Goal: Download file/media

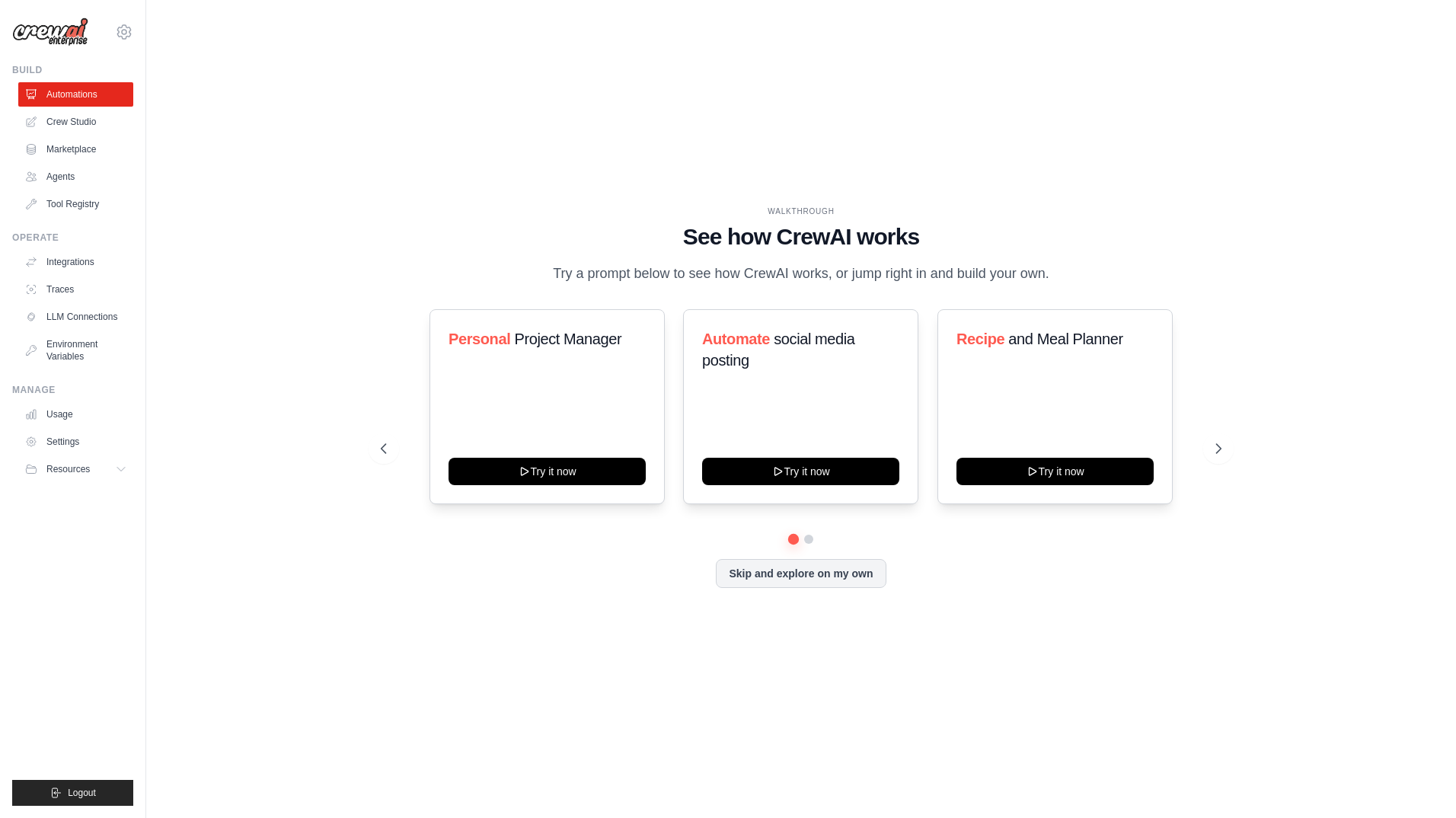
click at [933, 708] on div "WALKTHROUGH See how [PERSON_NAME] works Try a prompt below to see how [PERSON_N…" at bounding box center [801, 409] width 1261 height 787
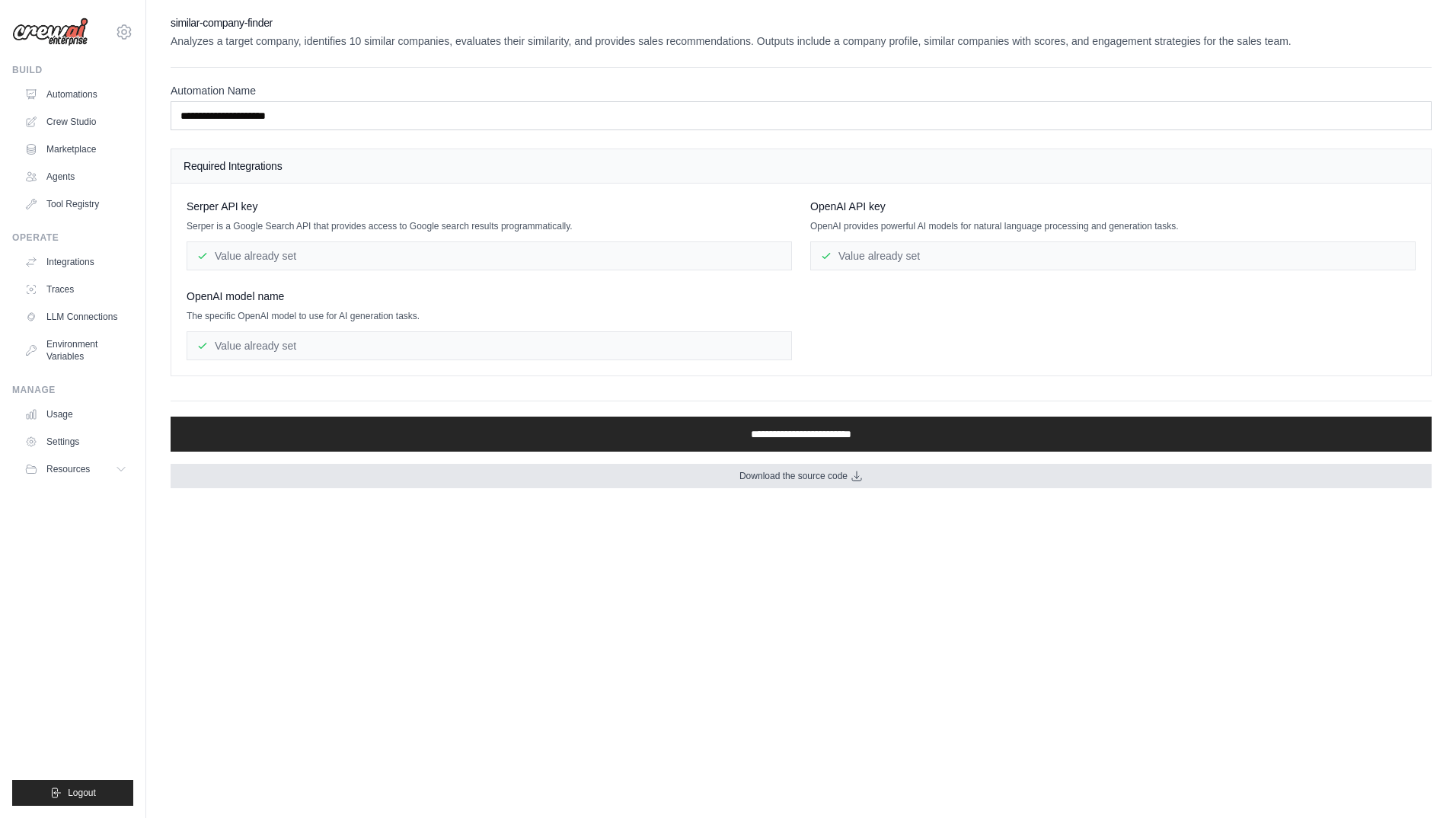
click at [821, 480] on span "Download the source code" at bounding box center [794, 475] width 108 height 12
